Goal: Task Accomplishment & Management: Manage account settings

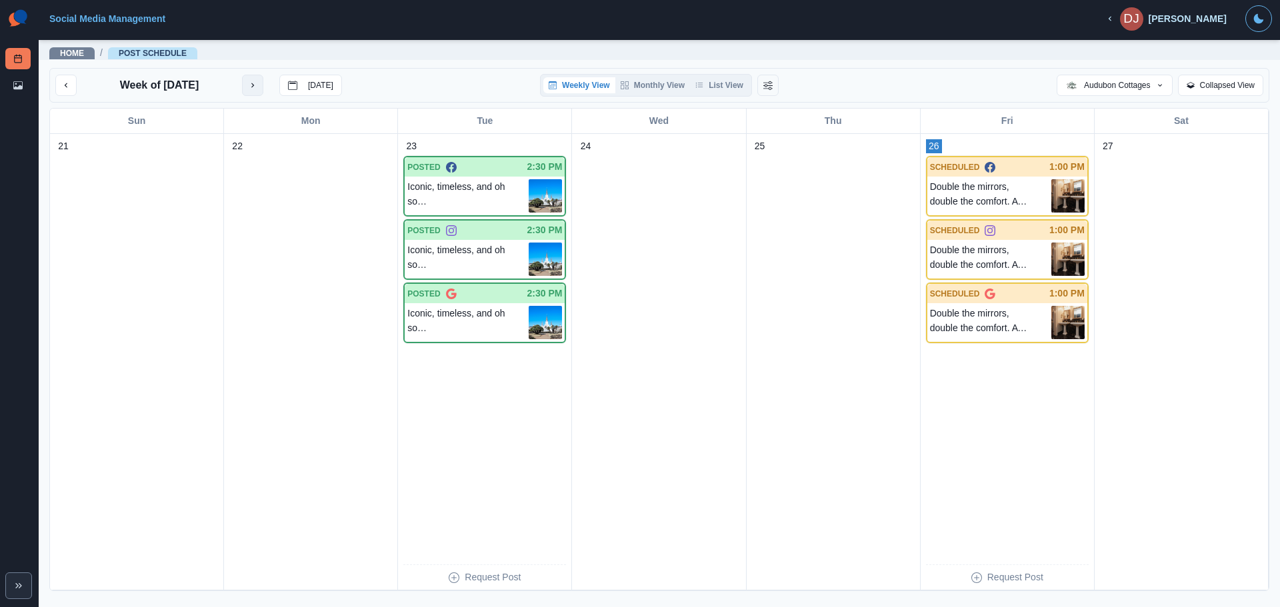
click at [263, 91] on button "next month" at bounding box center [252, 85] width 21 height 21
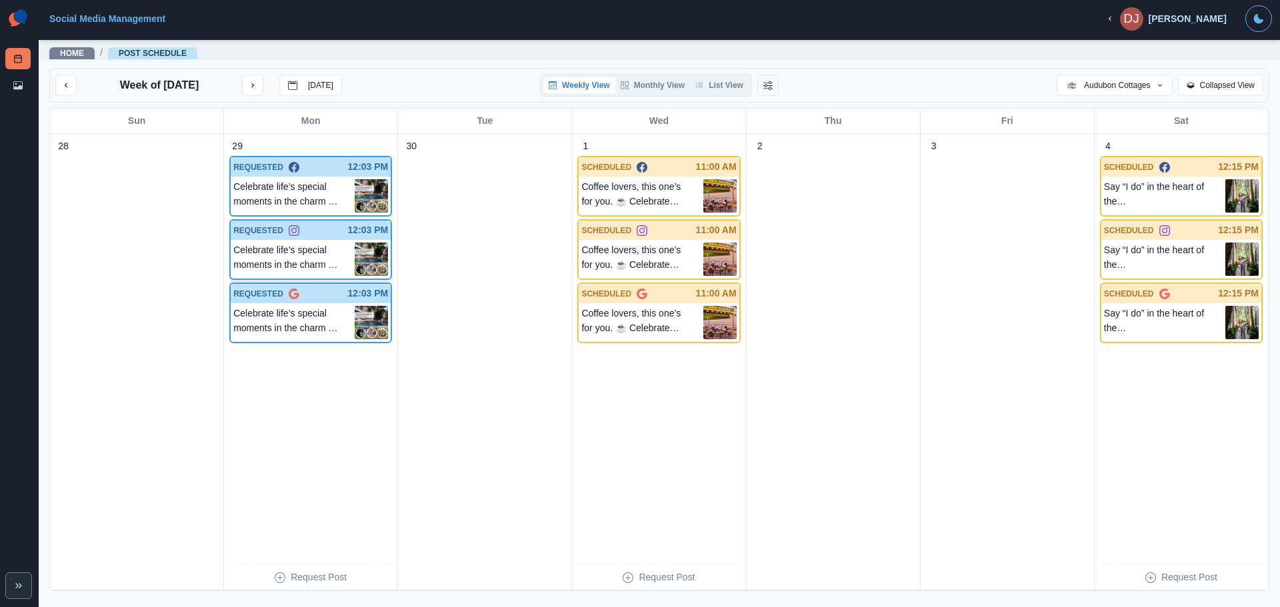
click at [285, 260] on p "Celebrate life’s special moments in the charm of the French Quarter! Whether it…" at bounding box center [293, 259] width 121 height 33
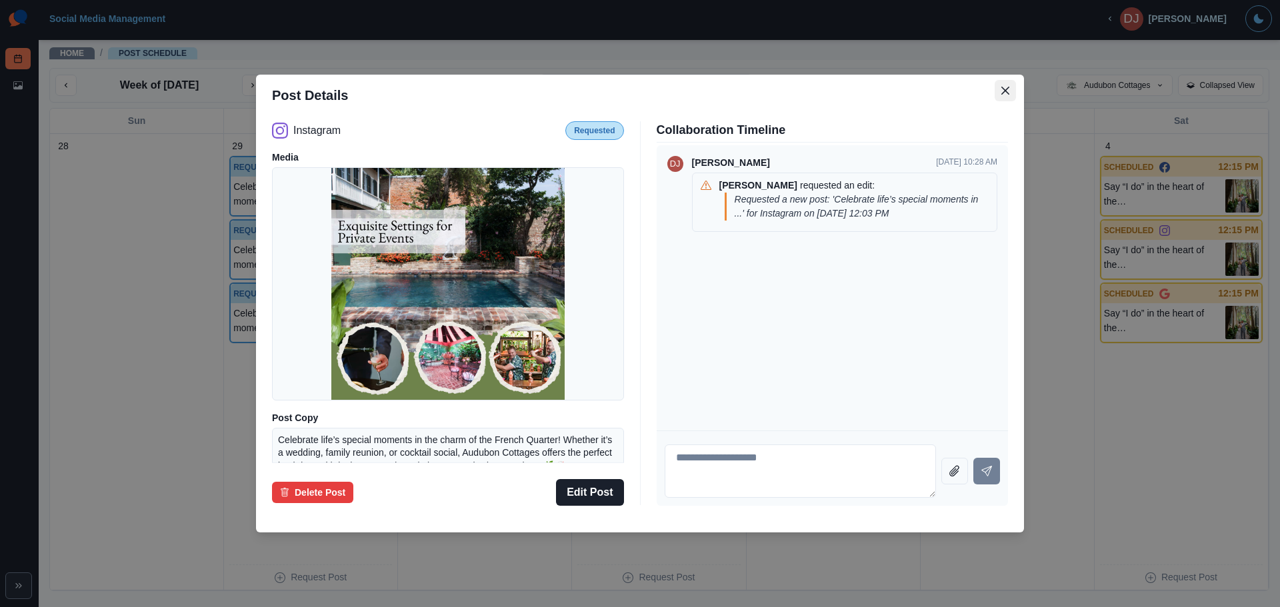
click at [1015, 86] on button "Close" at bounding box center [1005, 90] width 21 height 21
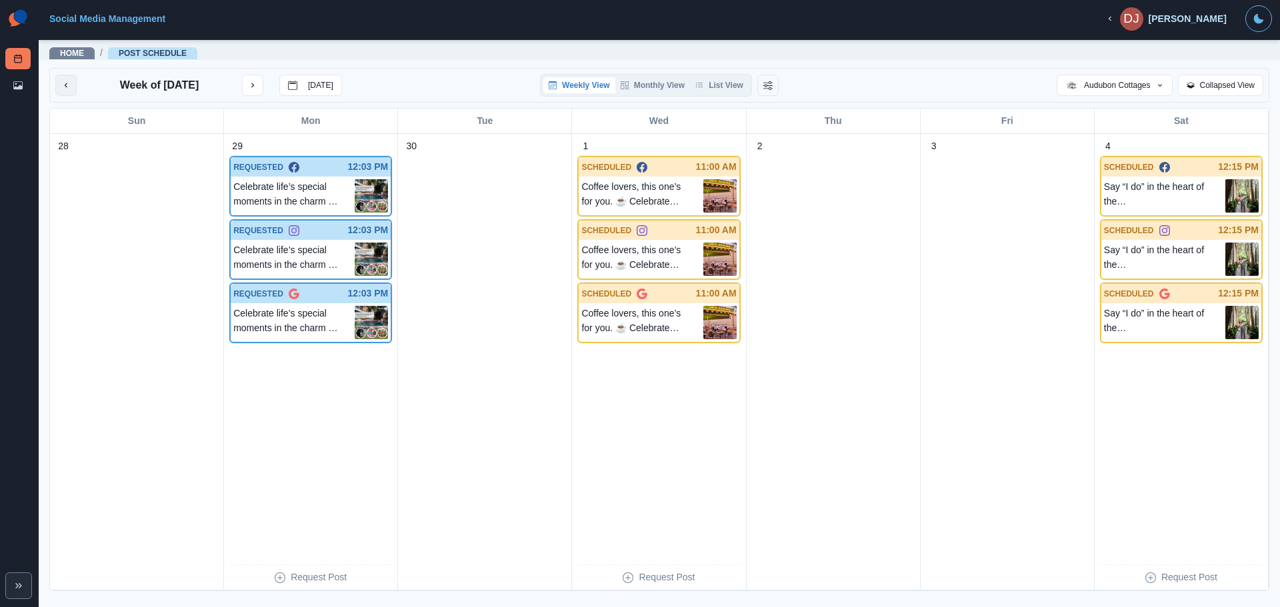
click at [69, 81] on icon "previous month" at bounding box center [65, 85] width 9 height 9
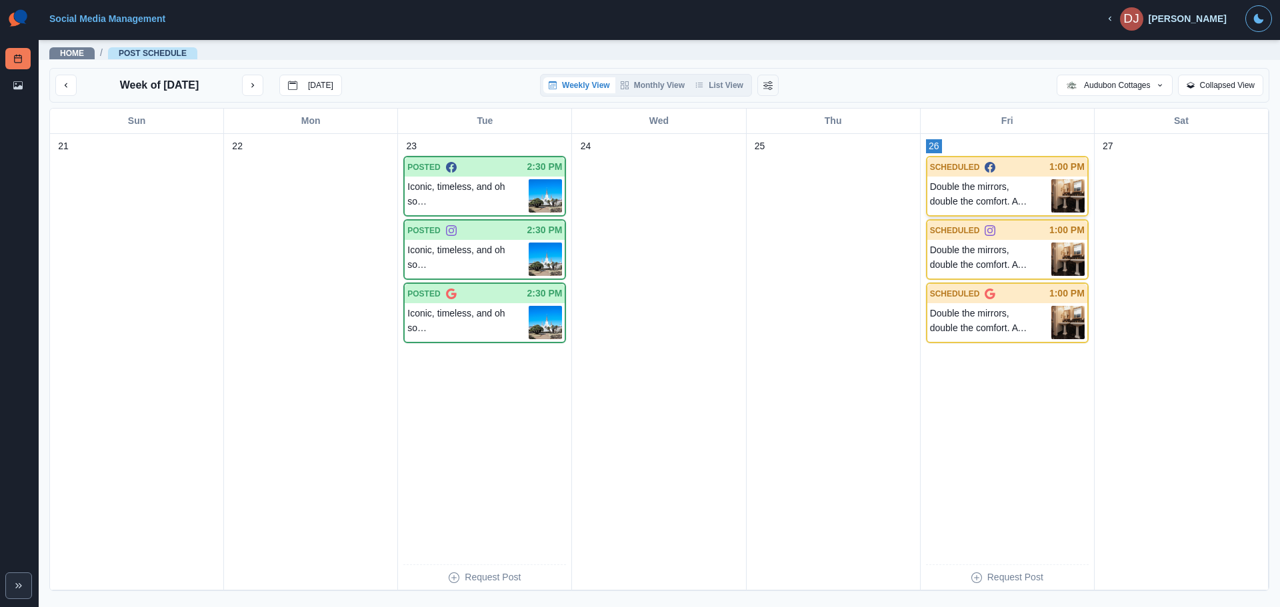
click at [986, 193] on p "Double the mirrors, double the comfort. A boutique touch that makes your stay e…" at bounding box center [990, 195] width 121 height 33
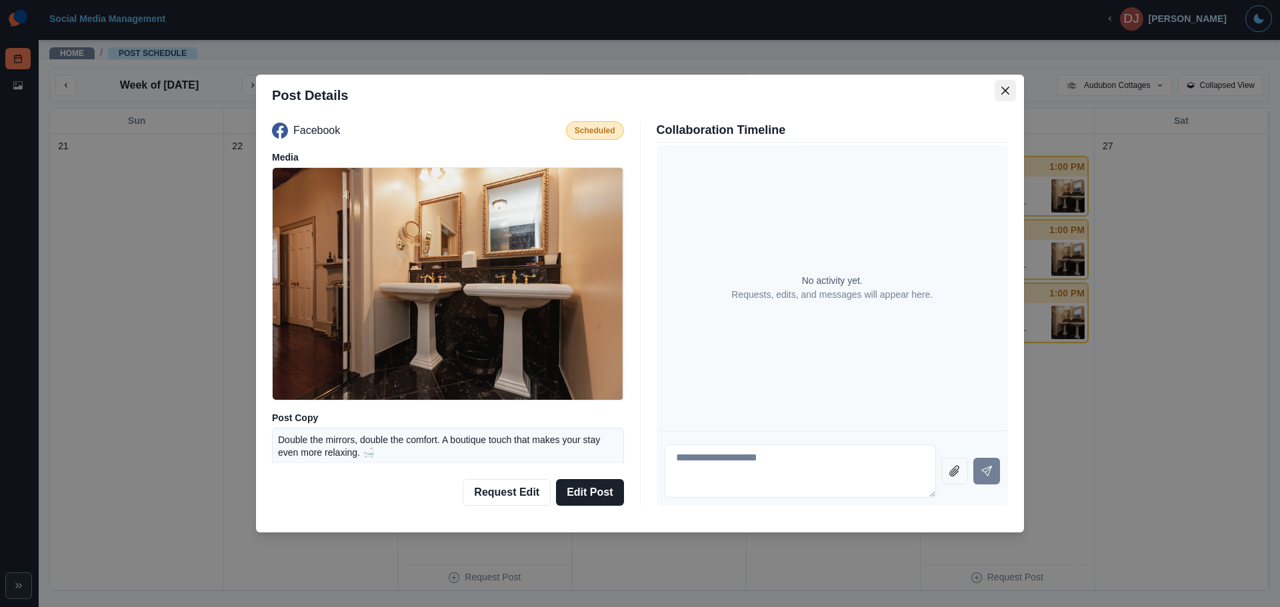
click at [1007, 96] on button "Close" at bounding box center [1005, 90] width 21 height 21
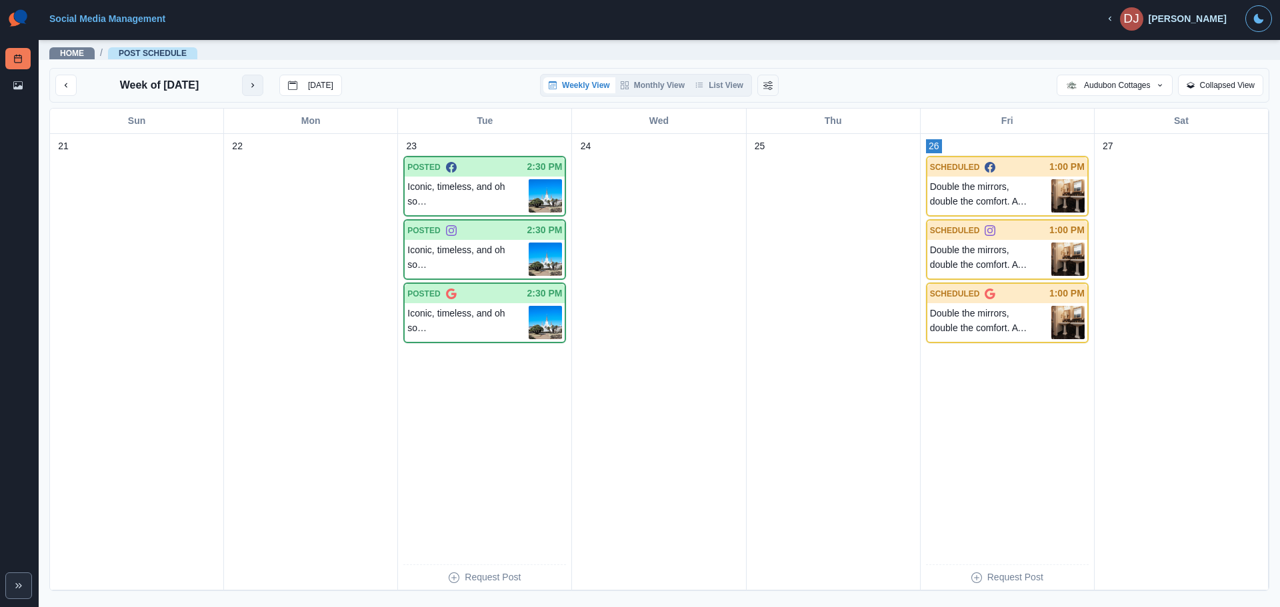
click at [257, 84] on icon "next month" at bounding box center [252, 85] width 9 height 9
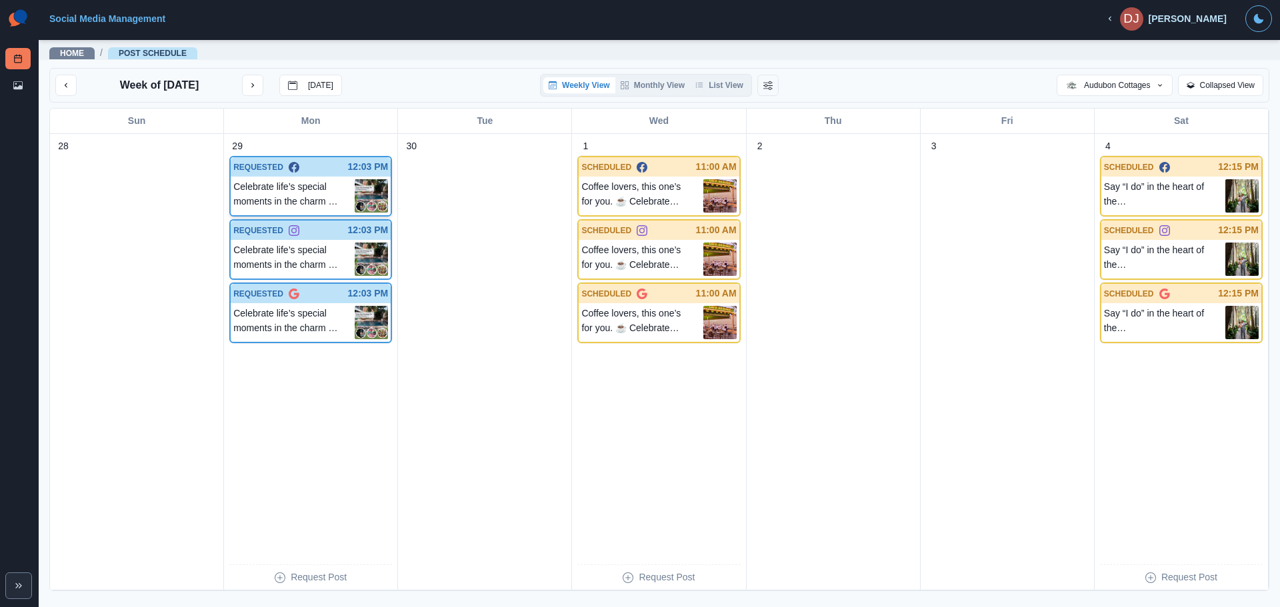
click at [263, 170] on p "REQUESTED" at bounding box center [258, 167] width 50 height 12
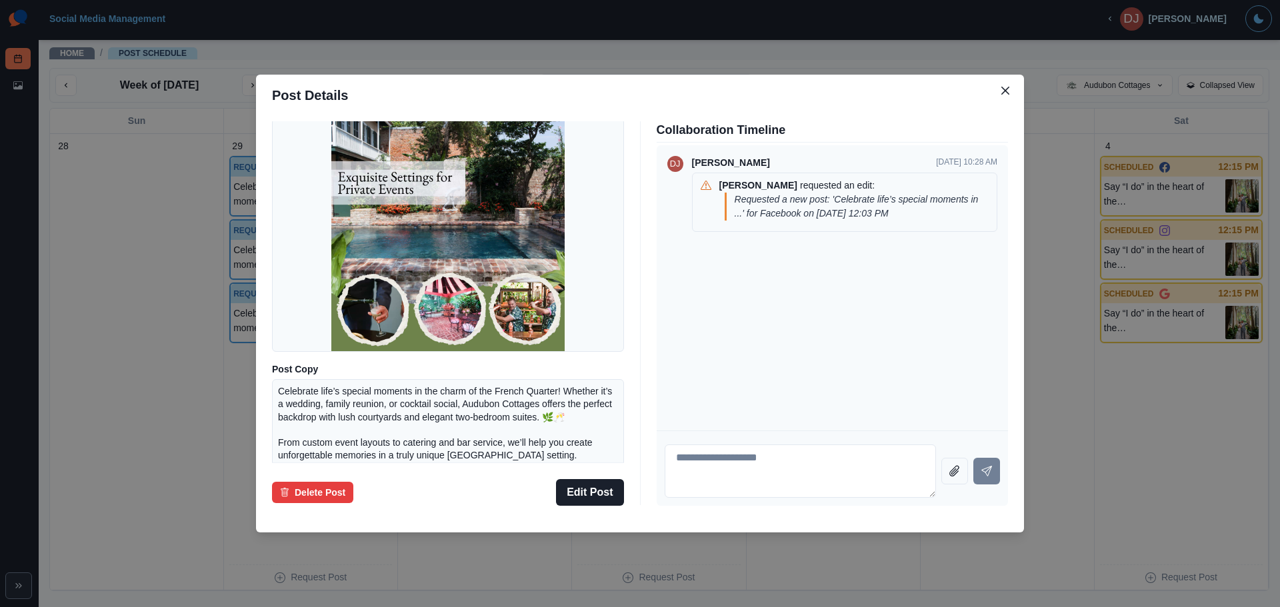
scroll to position [111, 0]
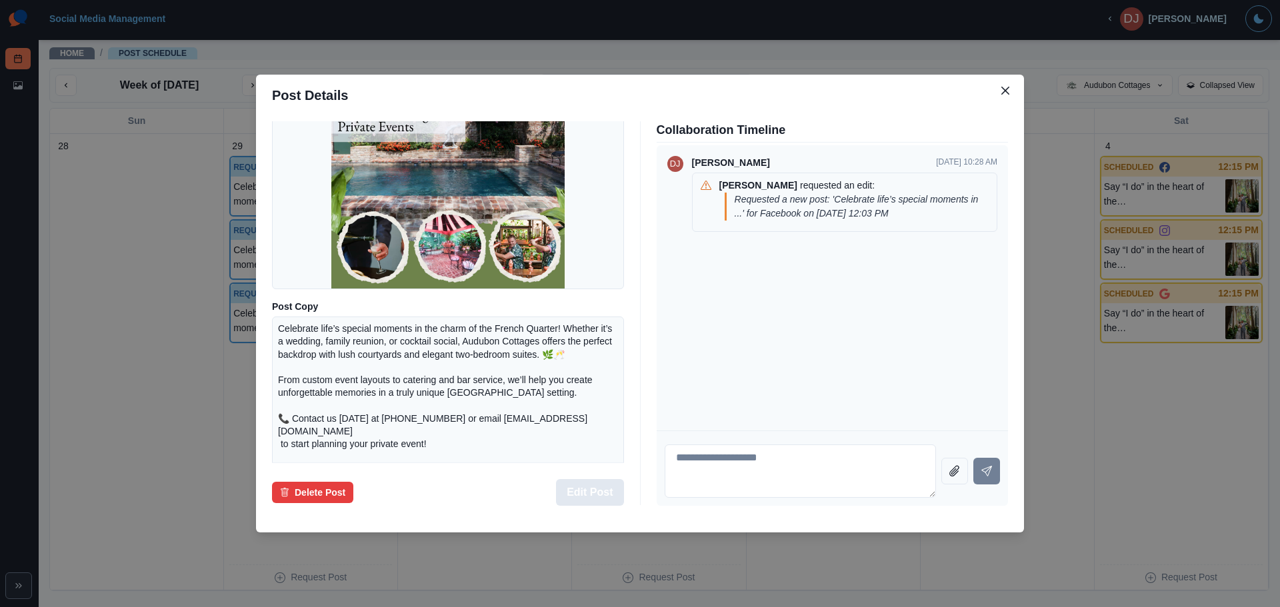
click at [589, 485] on button "Edit Post" at bounding box center [589, 492] width 67 height 27
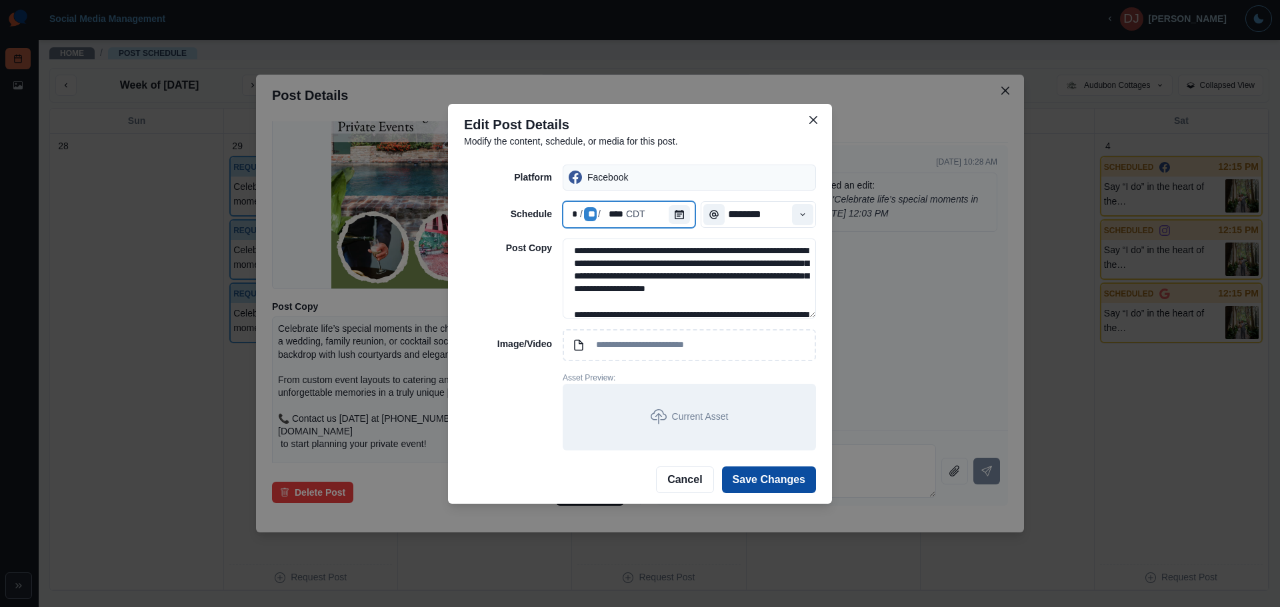
click at [591, 217] on div "**" at bounding box center [590, 214] width 13 height 14
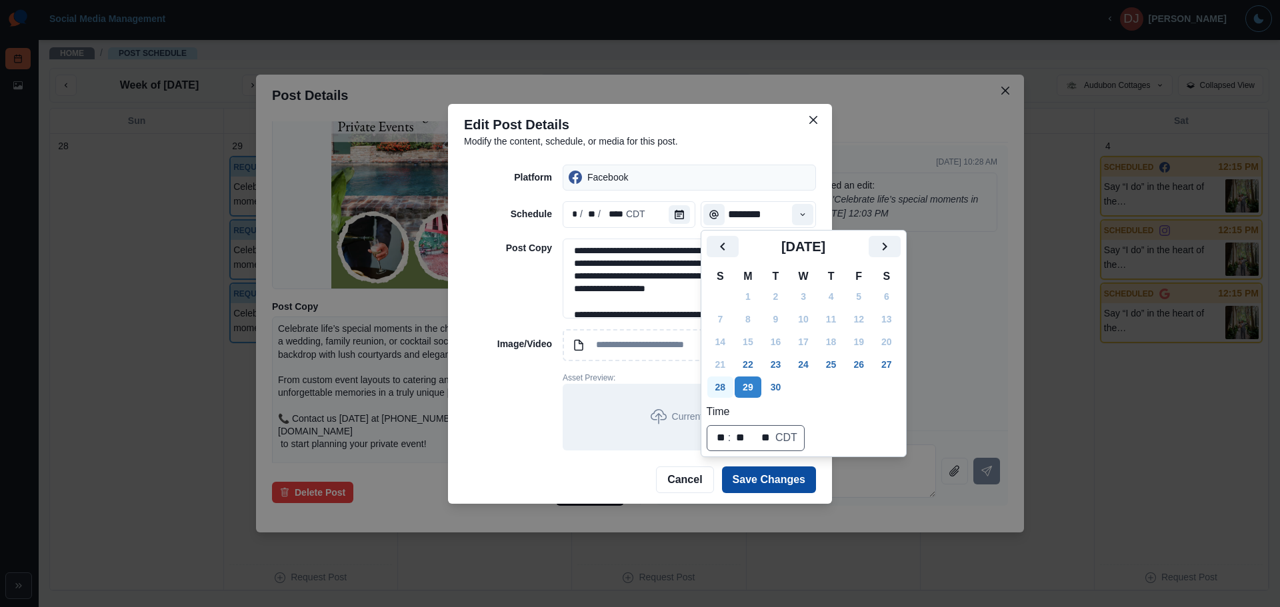
click at [722, 393] on button "28" at bounding box center [720, 387] width 27 height 21
click at [784, 483] on button "Save Changes" at bounding box center [769, 480] width 94 height 27
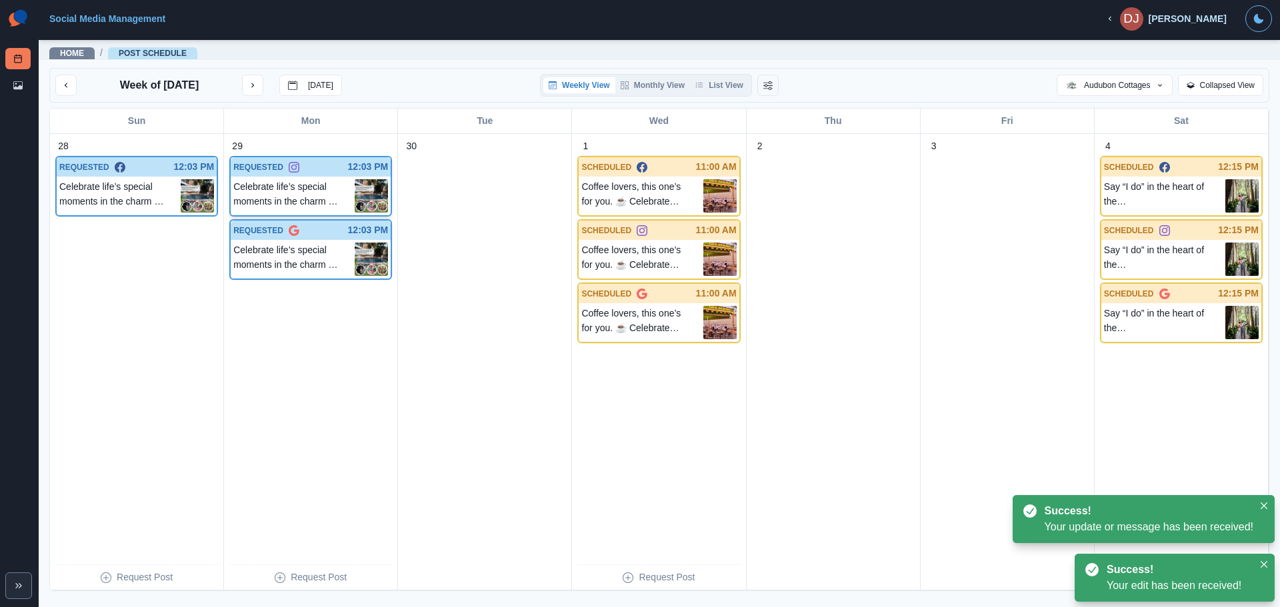
click at [295, 189] on p "Celebrate life’s special moments in the charm of the French Quarter! Whether it…" at bounding box center [293, 195] width 121 height 33
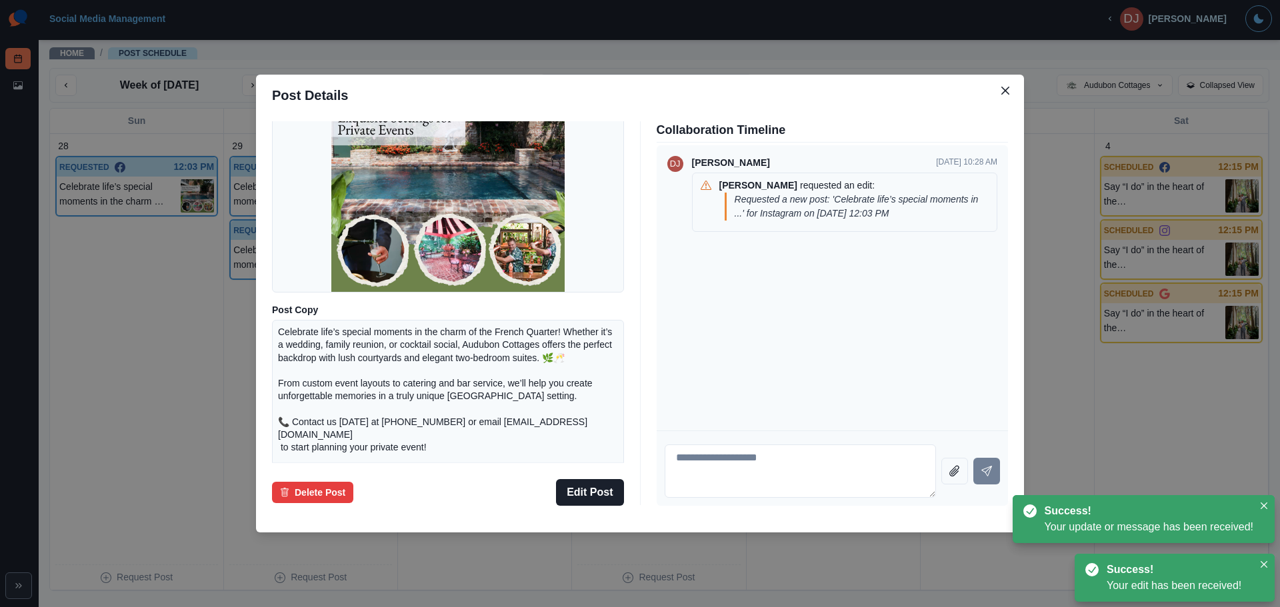
scroll to position [167, 0]
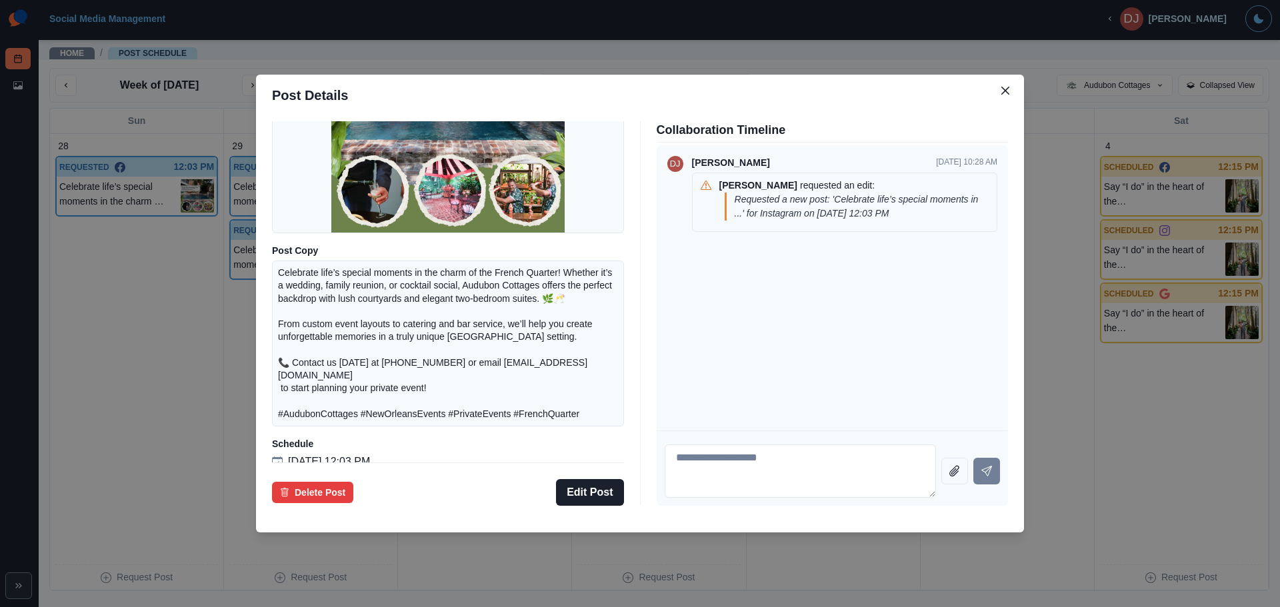
click at [370, 454] on p "[DATE] 12:03 PM" at bounding box center [329, 462] width 82 height 16
click at [603, 481] on button "Edit Post" at bounding box center [589, 492] width 67 height 27
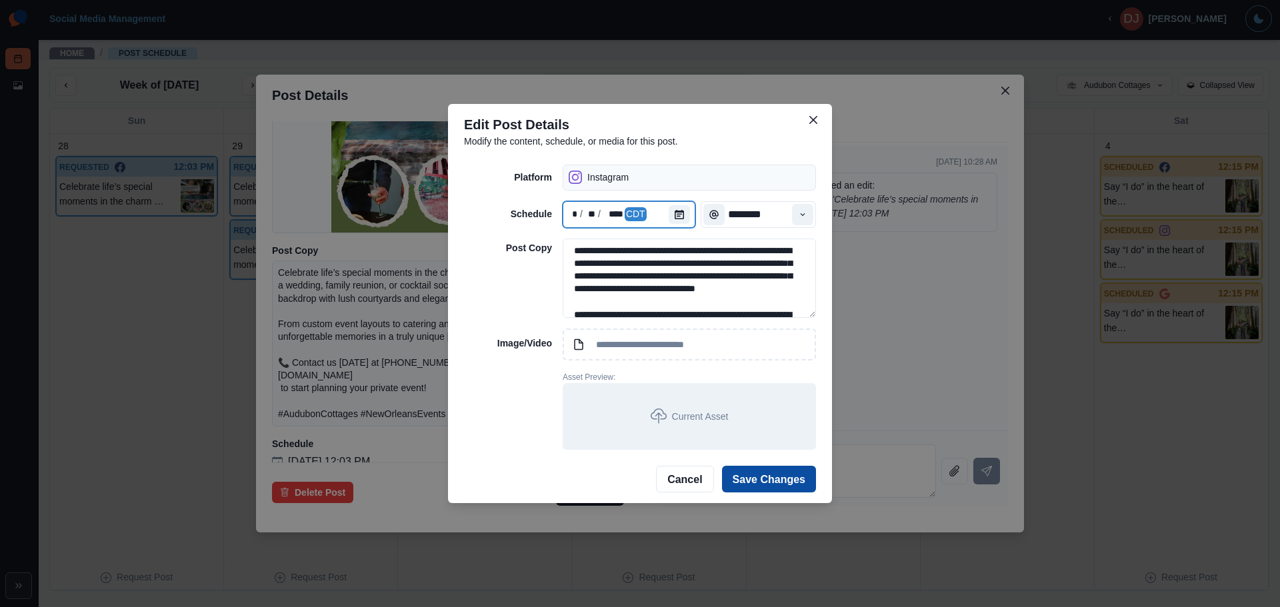
click at [627, 211] on div "CDT" at bounding box center [636, 214] width 22 height 14
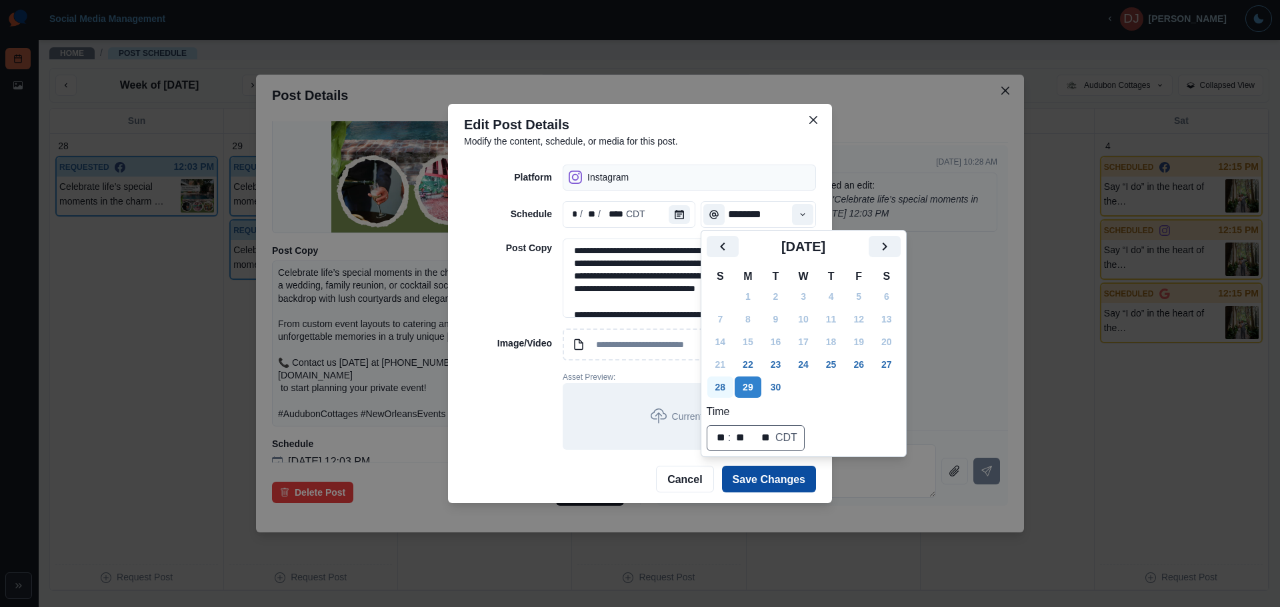
click at [721, 393] on button "28" at bounding box center [720, 387] width 27 height 21
click at [713, 389] on button "28" at bounding box center [720, 387] width 27 height 21
click at [738, 481] on button "Save Changes" at bounding box center [769, 480] width 94 height 27
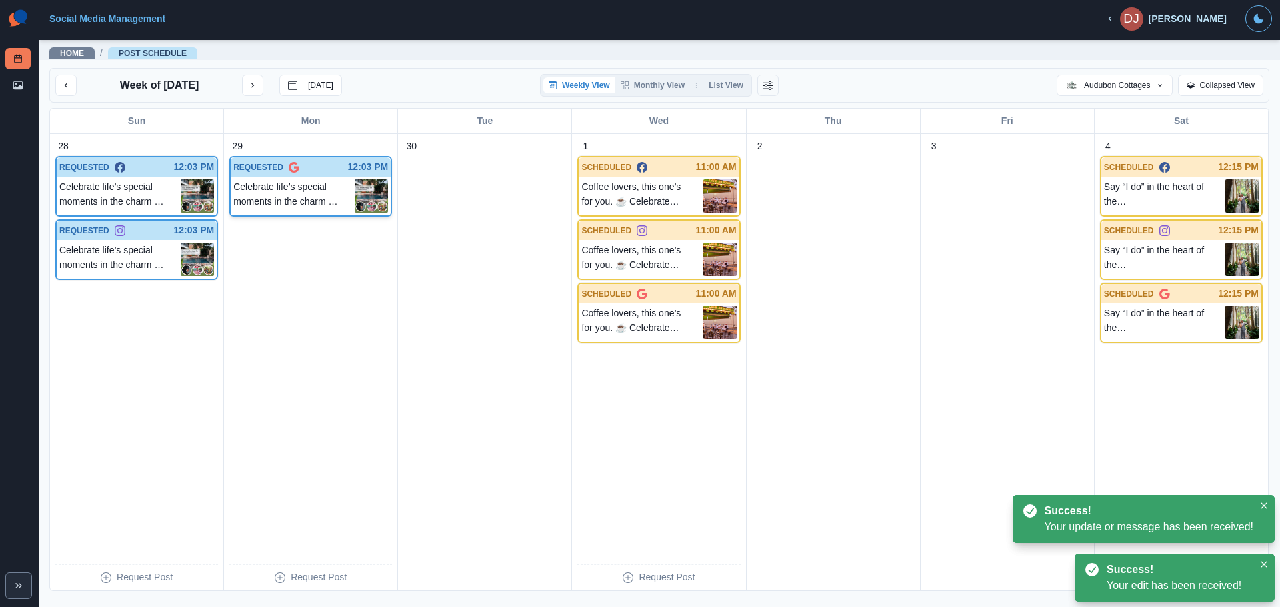
click at [327, 200] on p "Celebrate life’s special moments in the charm of the French Quarter! Whether it…" at bounding box center [293, 195] width 121 height 33
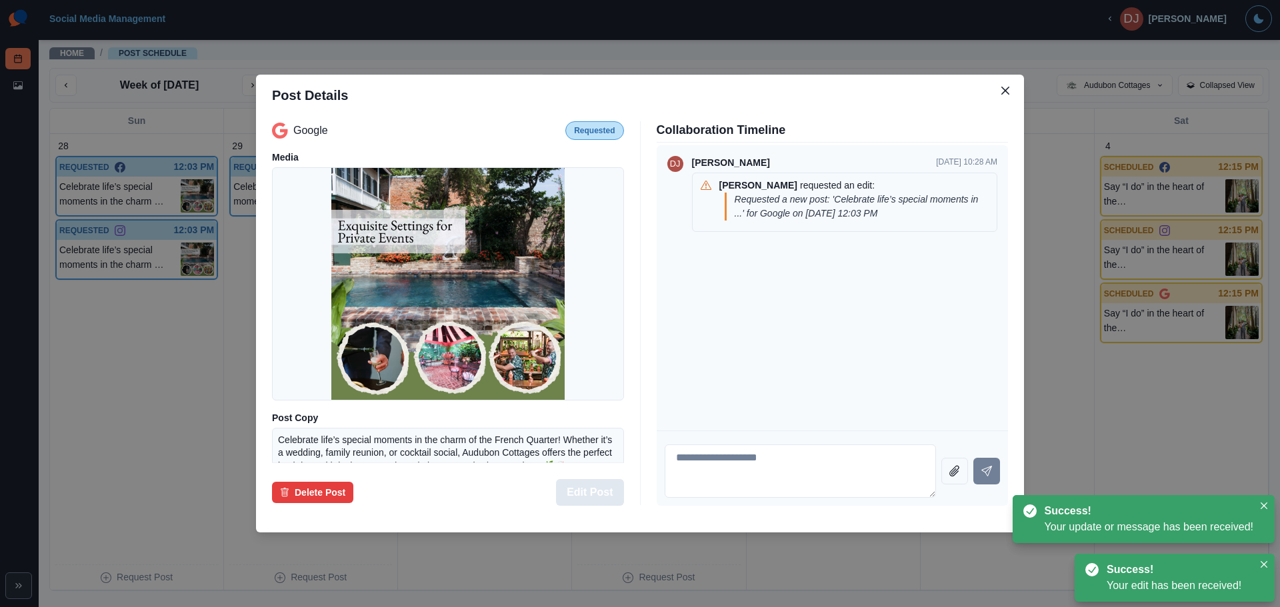
click at [569, 481] on button "Edit Post" at bounding box center [589, 492] width 67 height 27
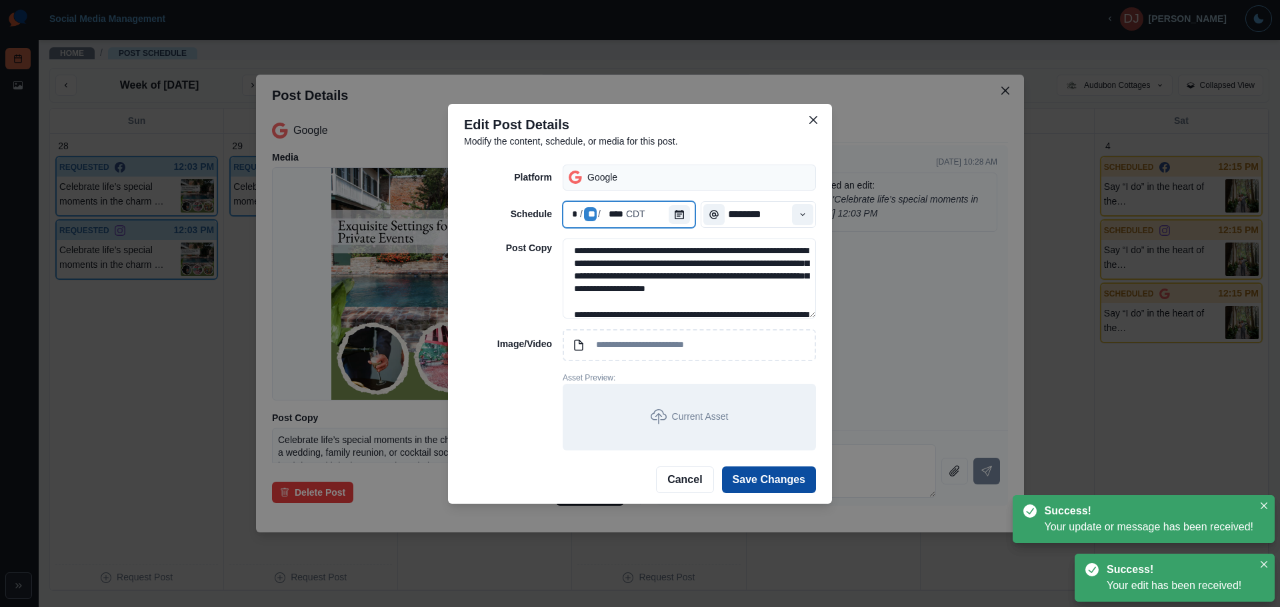
click at [589, 210] on div "**" at bounding box center [590, 214] width 13 height 14
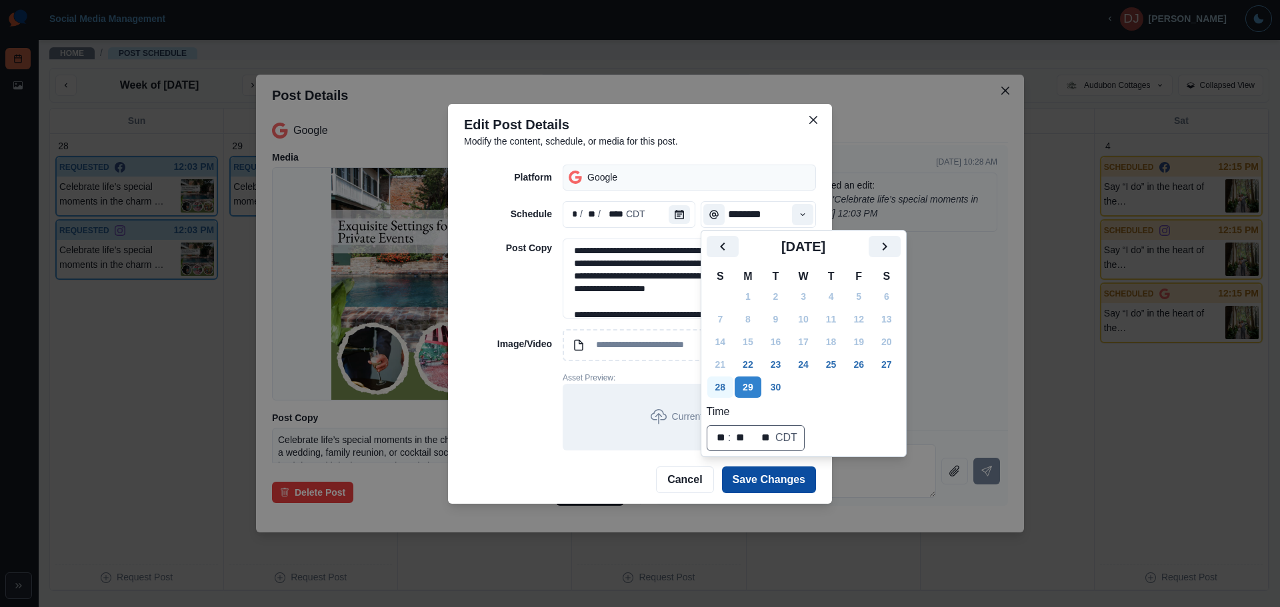
click at [718, 389] on button "28" at bounding box center [720, 387] width 27 height 21
click at [768, 491] on button "Save Changes" at bounding box center [769, 480] width 94 height 27
